Goal: Obtain resource: Obtain resource

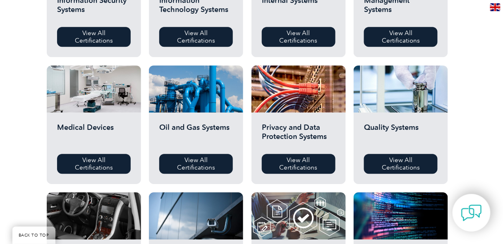
scroll to position [496, 0]
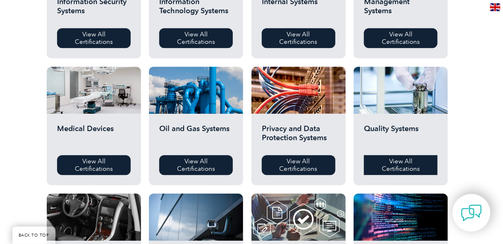
click at [409, 168] on link "View All Certifications" at bounding box center [401, 165] width 74 height 20
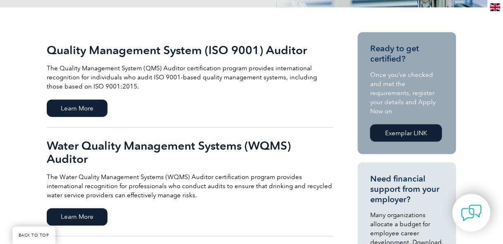
scroll to position [165, 0]
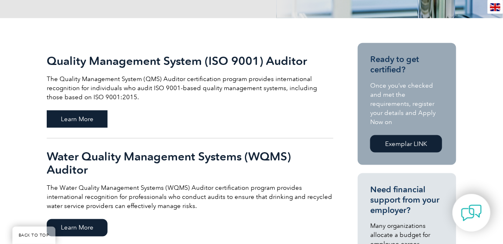
click at [74, 122] on span "Learn More" at bounding box center [77, 118] width 61 height 17
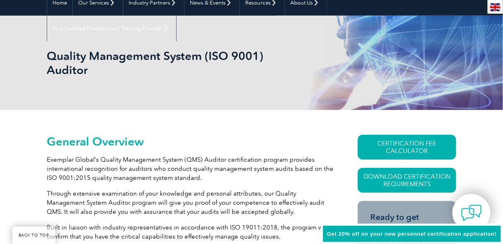
scroll to position [99, 0]
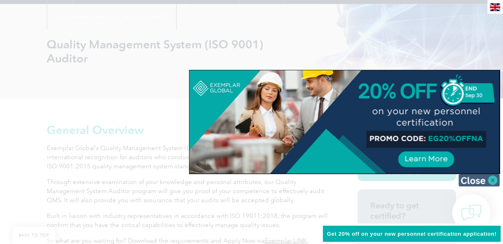
click at [490, 182] on img at bounding box center [479, 180] width 41 height 12
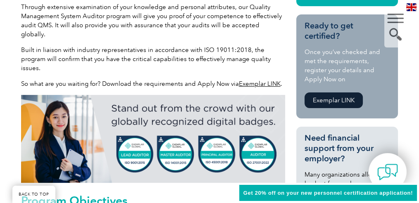
scroll to position [270, 0]
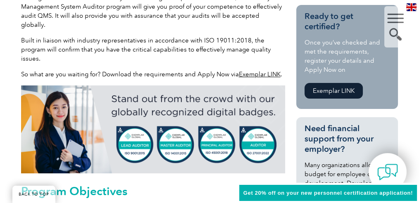
click at [132, 128] on img at bounding box center [153, 130] width 264 height 88
click at [134, 129] on img at bounding box center [153, 130] width 264 height 88
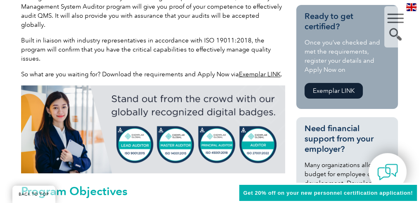
click at [134, 129] on img at bounding box center [153, 130] width 264 height 88
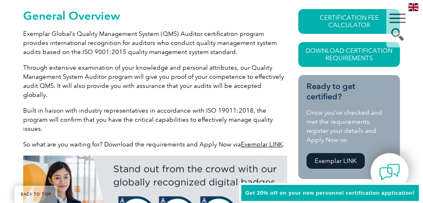
scroll to position [187, 0]
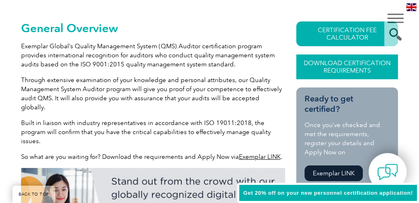
click at [340, 68] on link "Download Certification Requirements" at bounding box center [347, 67] width 102 height 25
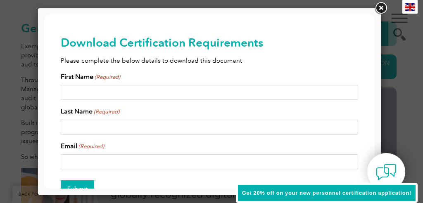
scroll to position [0, 0]
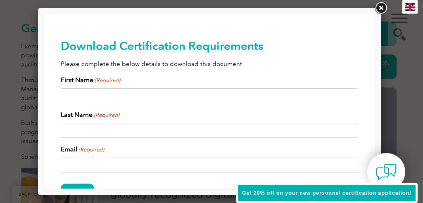
click at [92, 98] on input "First Name (Required)" at bounding box center [210, 95] width 298 height 15
type input "Judith"
type input "Markel"
click at [78, 165] on input "Email (Required)" at bounding box center [210, 165] width 298 height 15
type input "jmarkel@comcast.net"
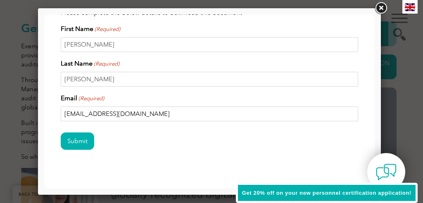
scroll to position [55, 0]
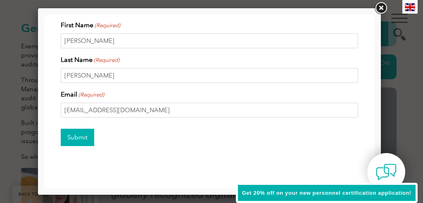
click at [69, 137] on input "Submit" at bounding box center [77, 137] width 33 height 17
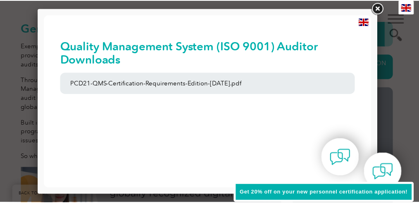
scroll to position [0, 0]
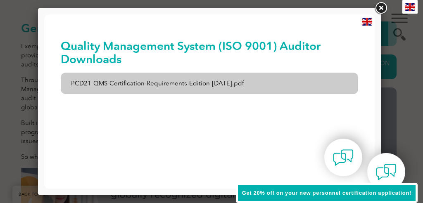
click at [118, 85] on link "PCD21-QMS-Certification-Requirements-Edition-2-April-2022.pdf" at bounding box center [210, 84] width 298 height 22
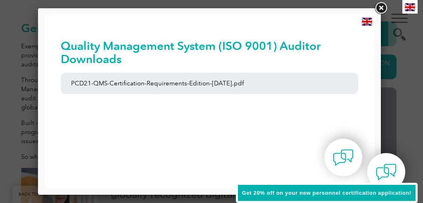
click at [382, 11] on link at bounding box center [381, 8] width 15 height 15
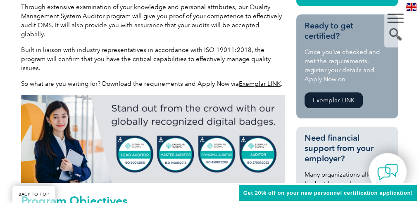
scroll to position [270, 0]
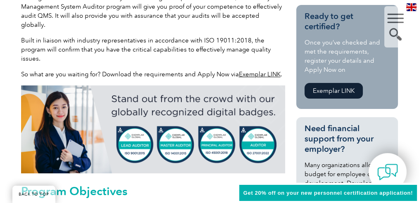
click at [335, 96] on link "Exemplar LINK" at bounding box center [334, 91] width 58 height 16
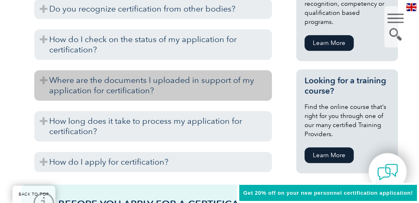
scroll to position [606, 0]
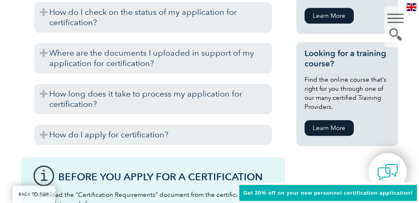
click at [326, 122] on link "Learn More" at bounding box center [329, 128] width 49 height 16
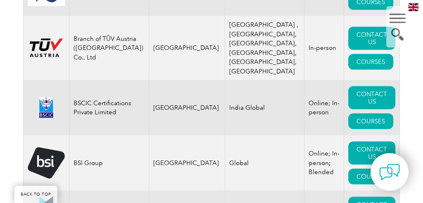
scroll to position [2370, 0]
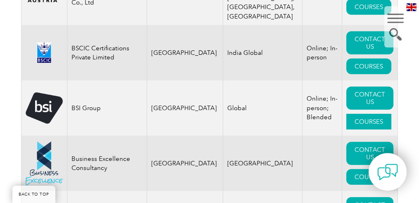
click at [370, 114] on link "COURSES" at bounding box center [368, 122] width 45 height 16
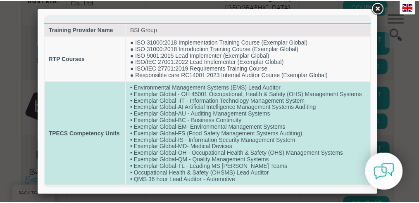
scroll to position [2, 0]
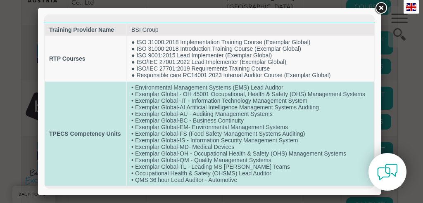
click at [92, 151] on td "TPECS Competency Units" at bounding box center [85, 134] width 81 height 104
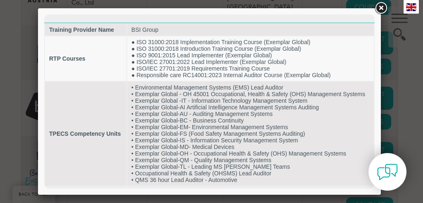
click at [379, 10] on link at bounding box center [381, 8] width 15 height 15
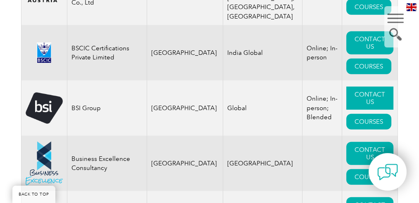
click at [364, 87] on link "CONTACT US" at bounding box center [369, 98] width 47 height 23
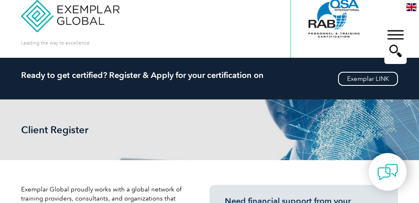
scroll to position [0, 0]
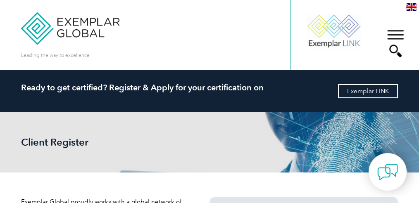
click at [371, 92] on link "Exemplar LINK" at bounding box center [368, 91] width 60 height 14
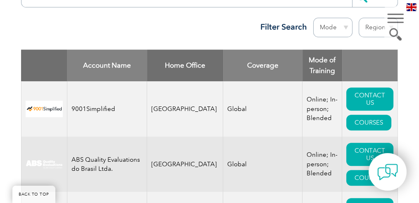
scroll to position [358, 0]
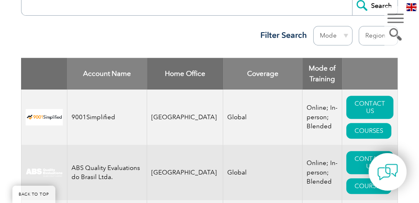
click at [324, 26] on select "Mode Online In-person Blended" at bounding box center [332, 35] width 39 height 19
select select "Online"
click at [313, 26] on select "Mode Online In-person Blended" at bounding box center [332, 35] width 39 height 19
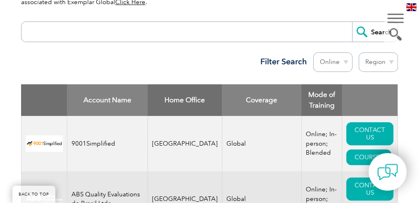
scroll to position [358, 0]
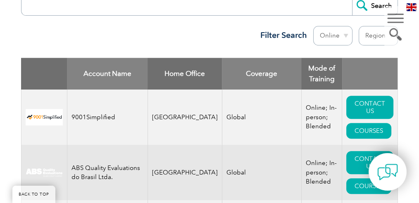
click at [366, 29] on select "Region Australia Bahrain Bangladesh Brazil Canada Colombia Dominican Republic E…" at bounding box center [378, 35] width 39 height 19
click at [306, 40] on div "Search Region Australia Bahrain Bangladesh Brazil Canada Colombia Dominican Rep…" at bounding box center [210, 22] width 378 height 71
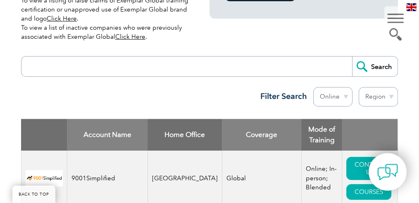
scroll to position [331, 0]
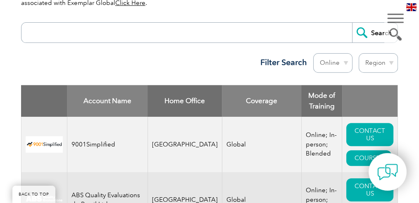
click at [389, 55] on select "Region Australia Bahrain Bangladesh Brazil Canada Colombia Dominican Republic E…" at bounding box center [378, 62] width 39 height 19
select select "[GEOGRAPHIC_DATA]"
click at [359, 53] on select "Region Australia Bahrain Bangladesh Brazil Canada Colombia Dominican Republic E…" at bounding box center [378, 62] width 39 height 19
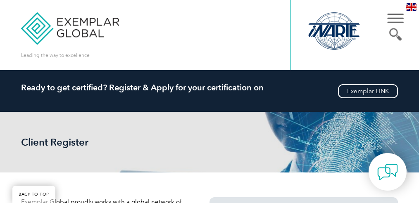
select select "[GEOGRAPHIC_DATA]"
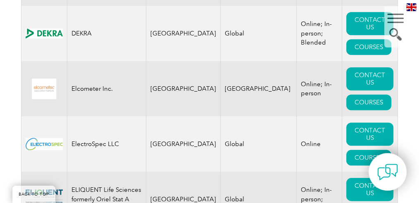
scroll to position [1020, 0]
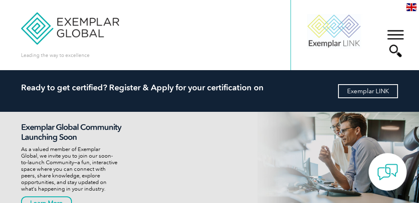
click at [359, 93] on link "Exemplar LINK" at bounding box center [368, 91] width 60 height 14
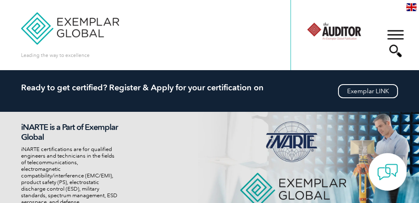
click at [357, 32] on div at bounding box center [334, 30] width 56 height 45
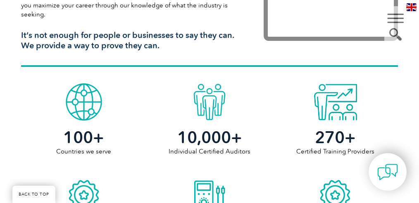
scroll to position [331, 0]
